Goal: Information Seeking & Learning: Understand process/instructions

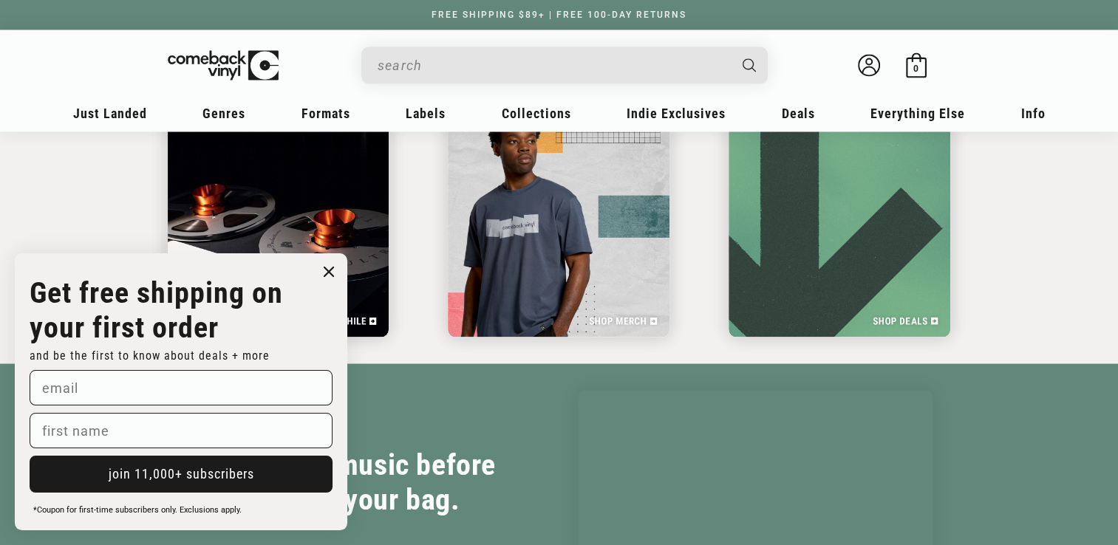
scroll to position [0, 2235]
click at [322, 264] on circle "Close dialog" at bounding box center [328, 271] width 21 height 21
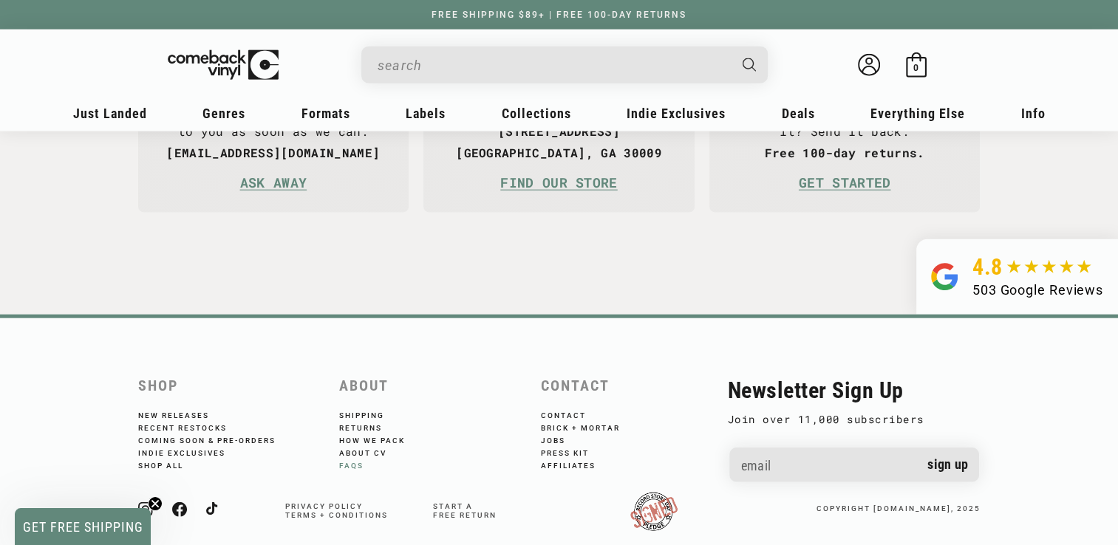
click at [352, 459] on link "FAQs" at bounding box center [361, 464] width 44 height 13
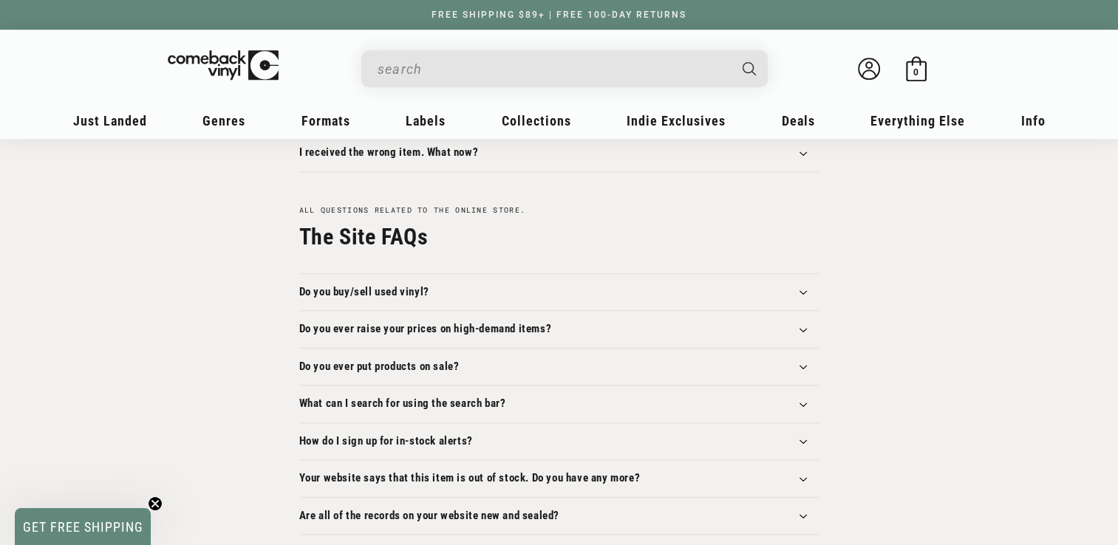
scroll to position [1477, 0]
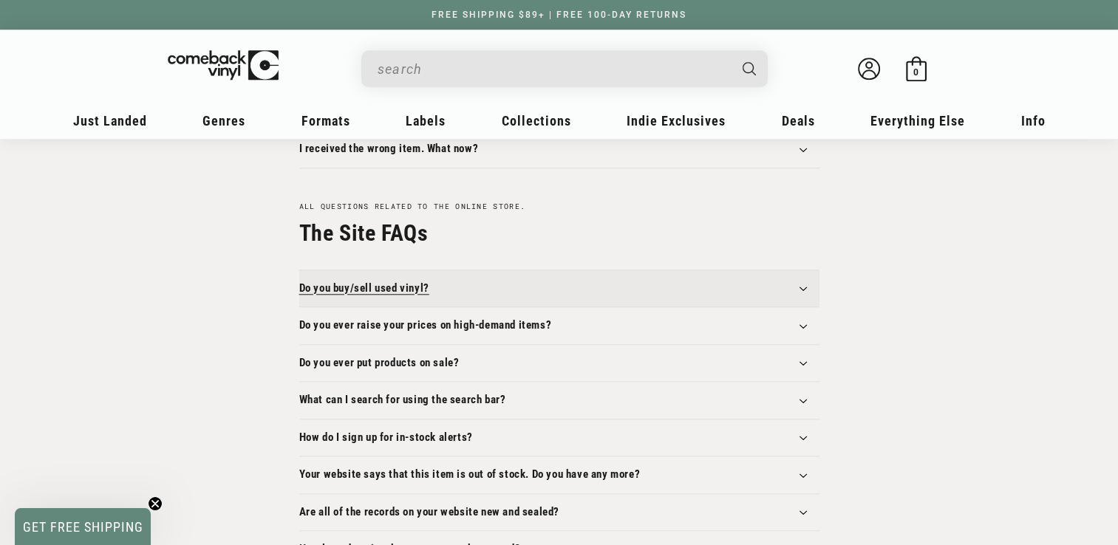
click at [799, 280] on summary "Do you buy/sell used vinyl?" at bounding box center [559, 288] width 520 height 37
